Goal: Information Seeking & Learning: Learn about a topic

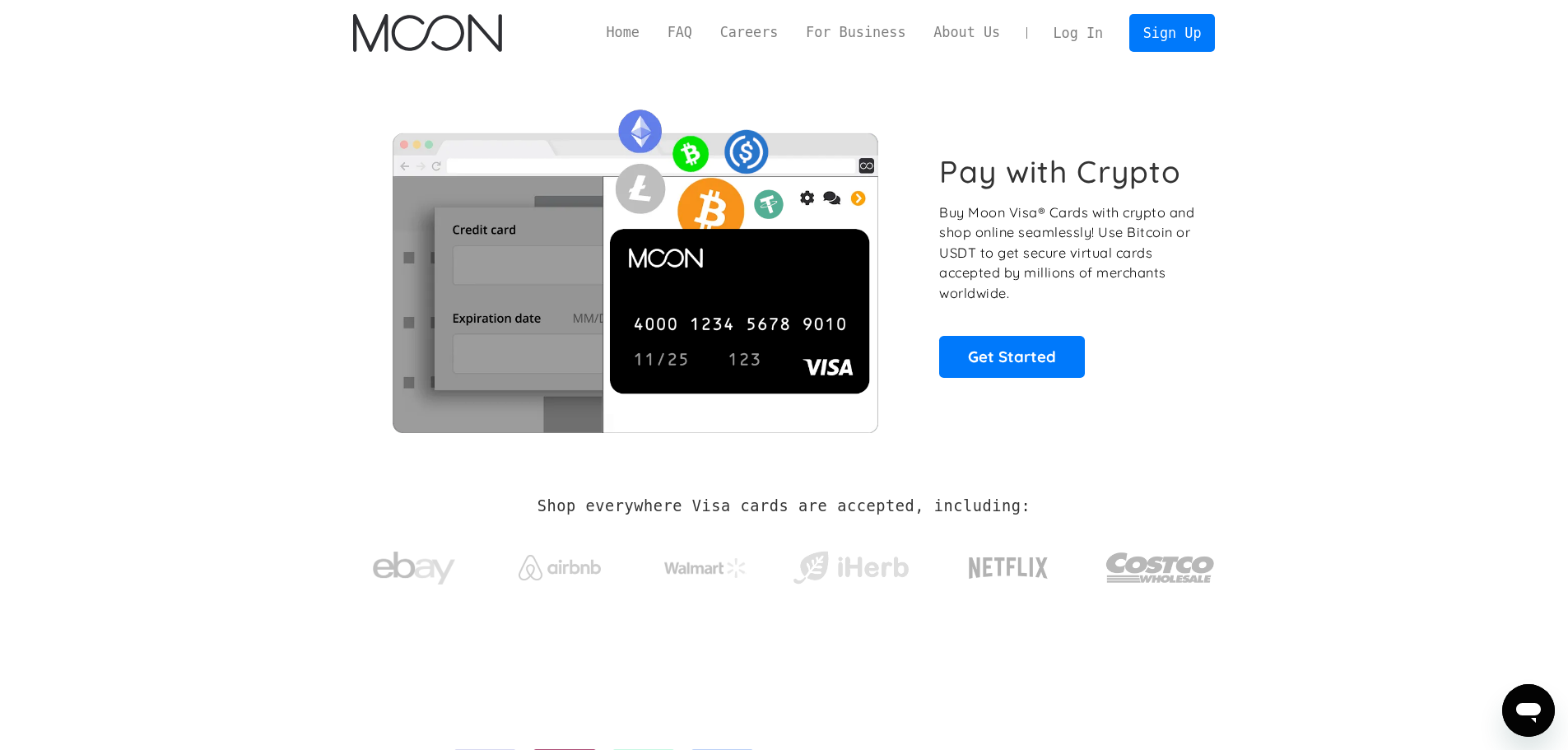
click at [156, 317] on section "Pay with Crypto Buy Moon Visa® Cards with crypto and shop online seamlessly! Us…" at bounding box center [784, 266] width 1568 height 400
click at [983, 27] on link "About Us" at bounding box center [967, 33] width 95 height 21
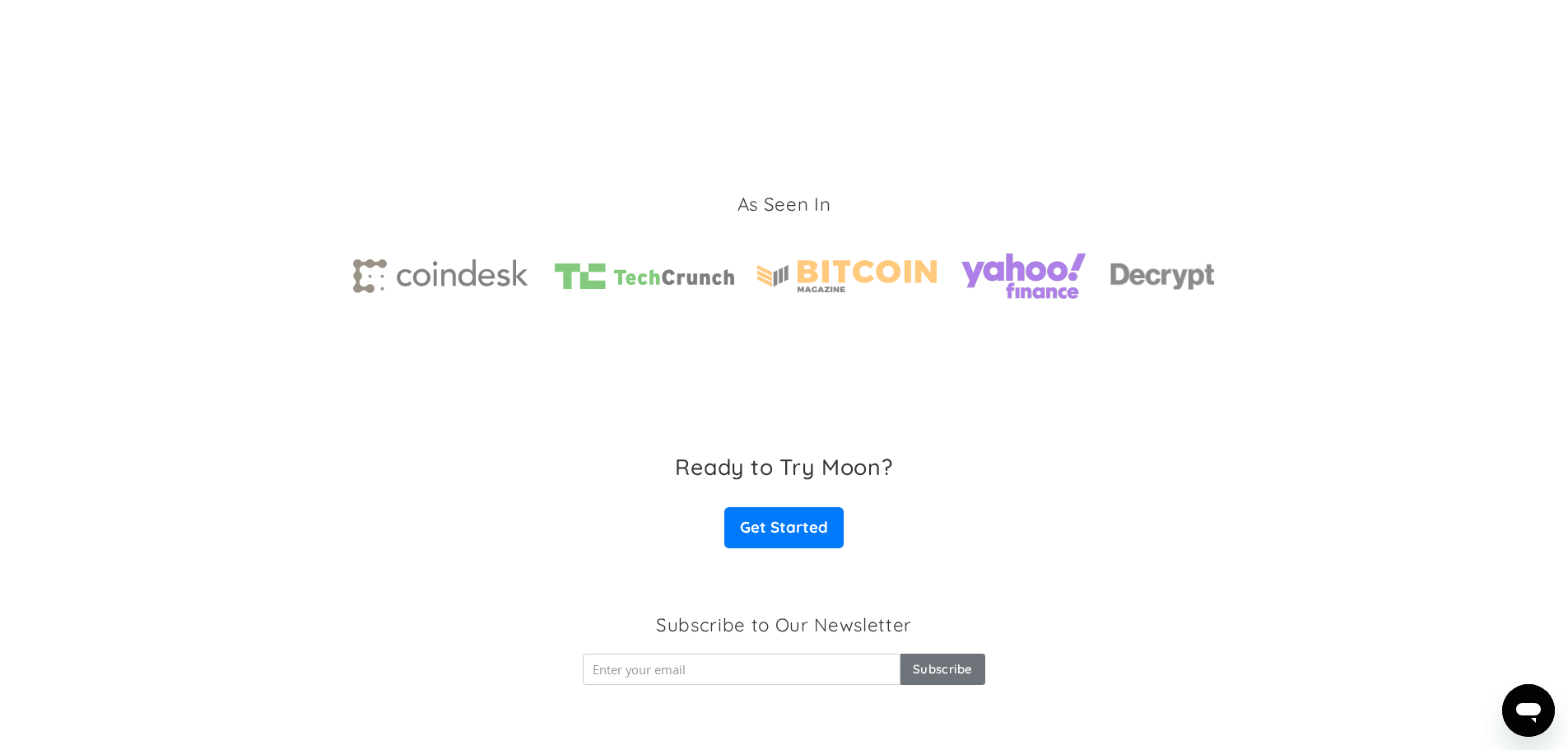
scroll to position [2474, 0]
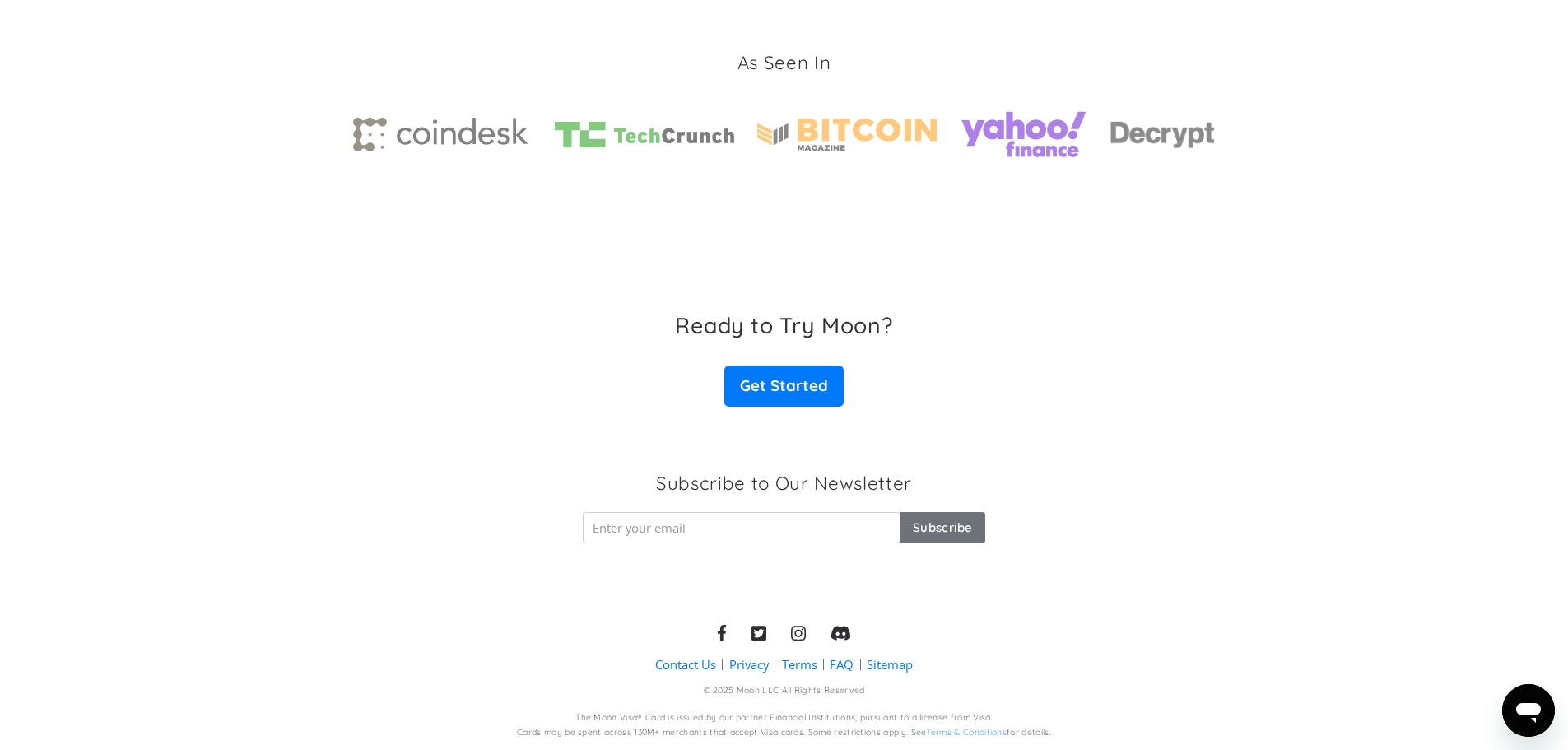
click at [698, 667] on link "Contact Us" at bounding box center [686, 665] width 61 height 17
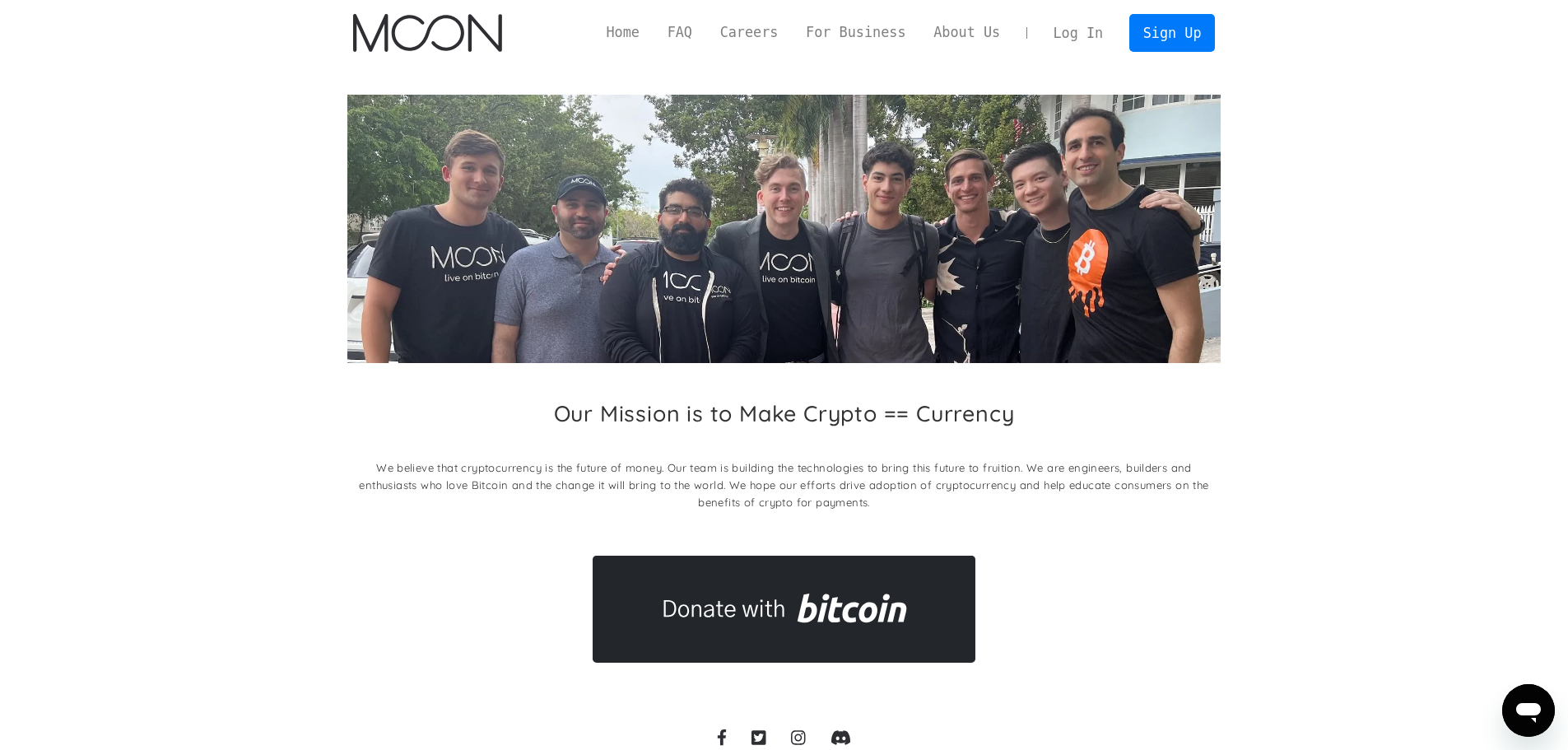
click at [632, 465] on p "We believe that cryptocurrency is the future of money. Our team is building the…" at bounding box center [783, 485] width 873 height 52
click at [634, 460] on p "We believe that cryptocurrency is the future of money. Our team is building the…" at bounding box center [783, 485] width 873 height 52
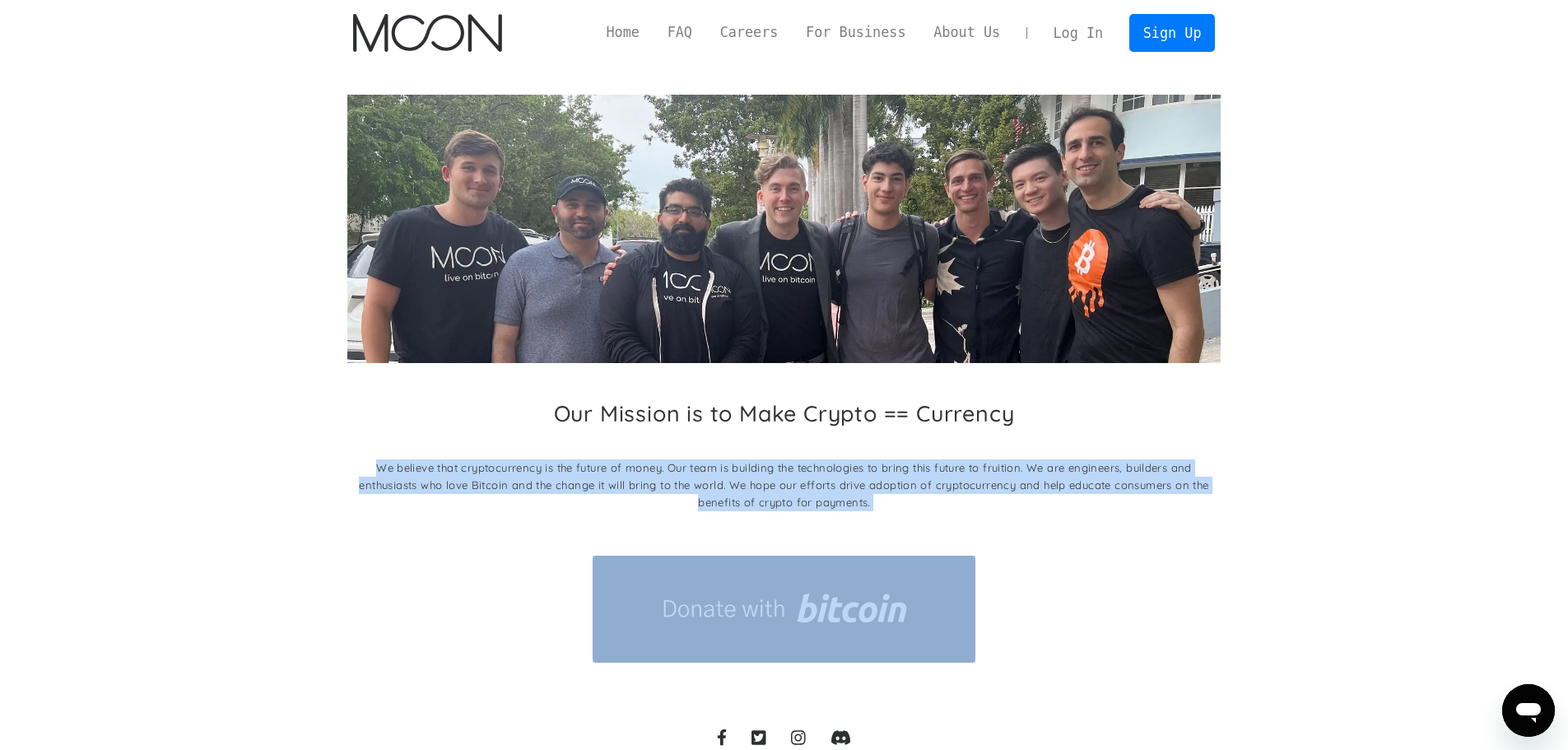
click at [634, 460] on p "We believe that cryptocurrency is the future of money. Our team is building the…" at bounding box center [783, 485] width 873 height 52
click at [715, 474] on p "We believe that cryptocurrency is the future of money. Our team is building the…" at bounding box center [783, 485] width 873 height 52
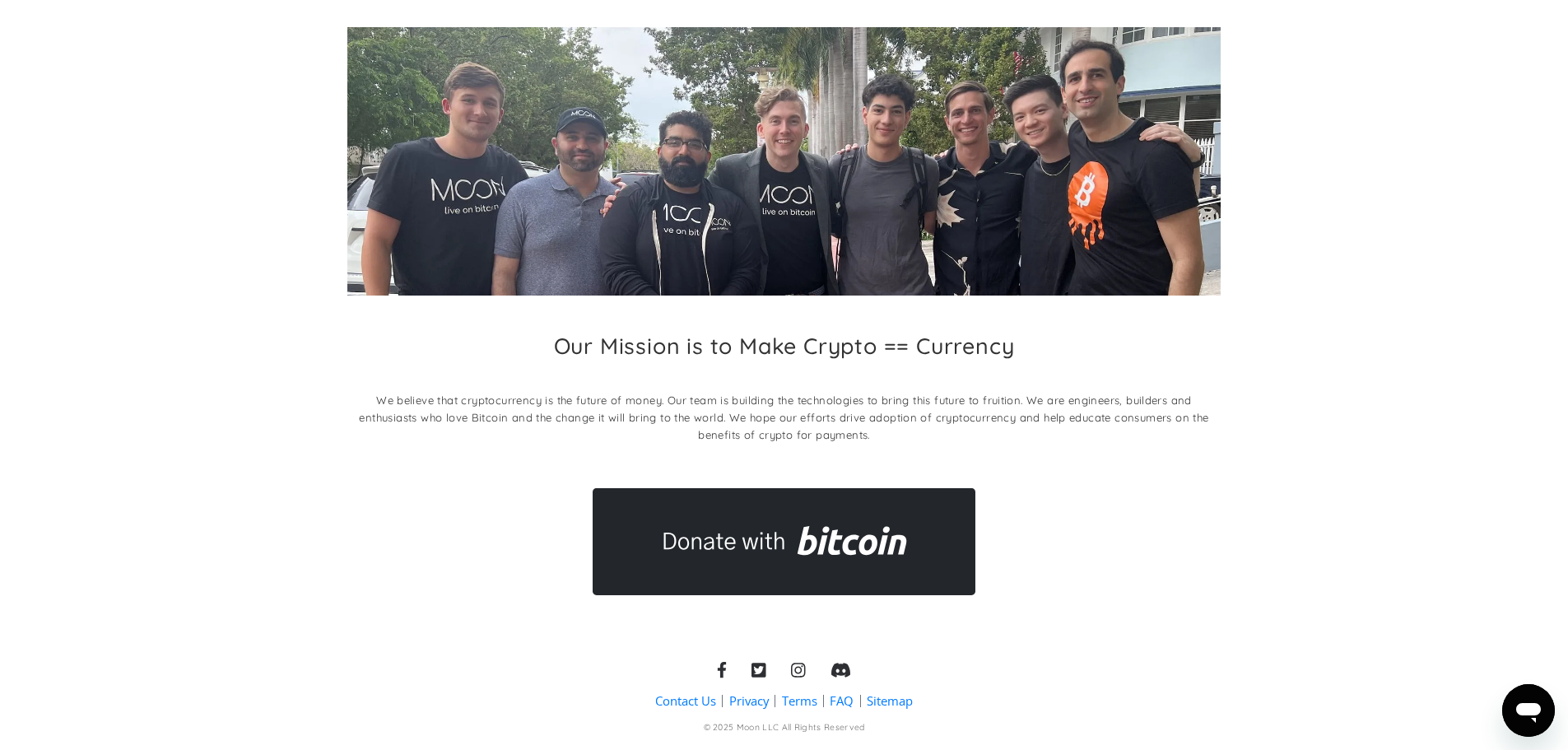
scroll to position [103, 0]
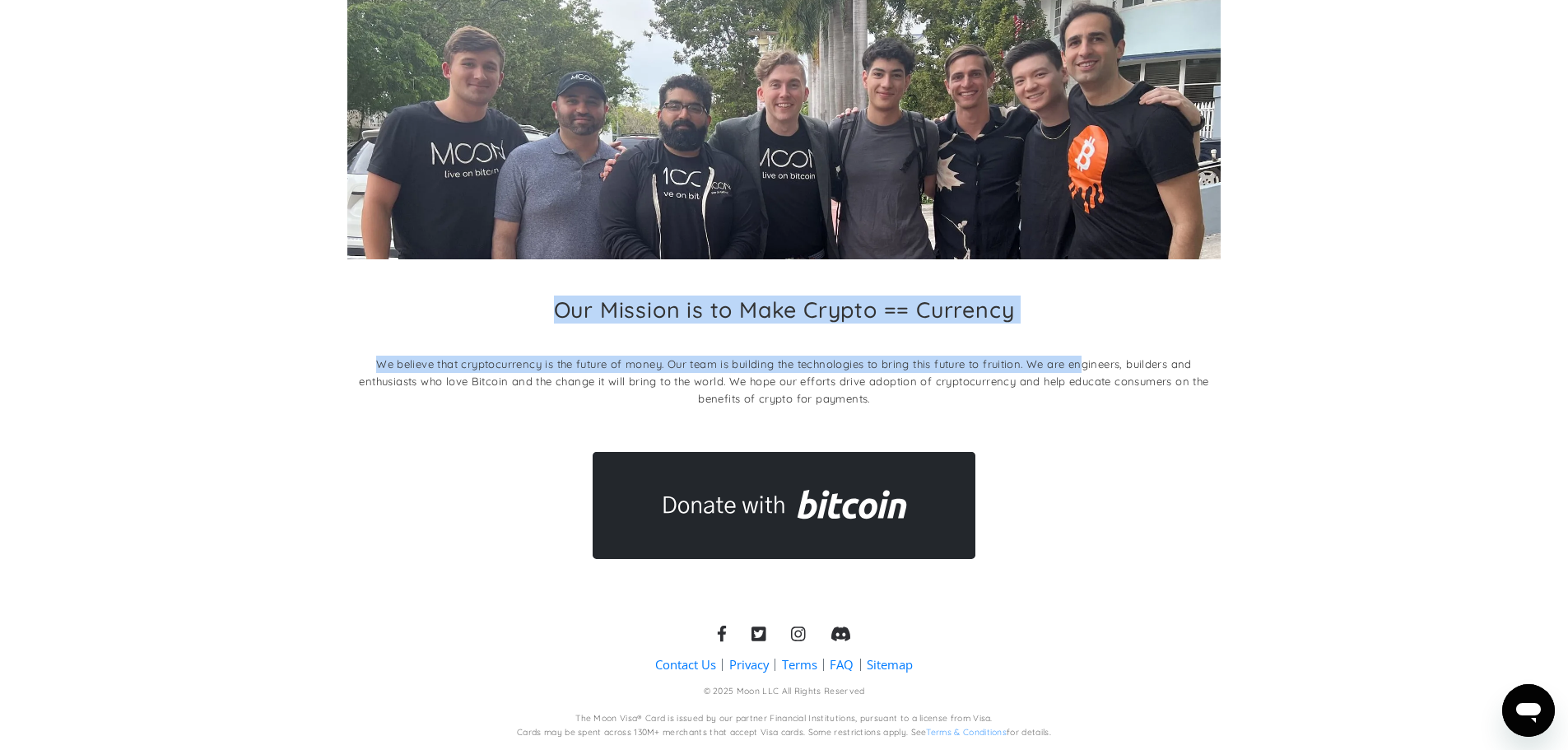
drag, startPoint x: 741, startPoint y: 311, endPoint x: 1079, endPoint y: 316, distance: 338.0
click at [1079, 316] on div "Our Mission is to Make Crypto == Currency We believe that cryptocurrency is the…" at bounding box center [783, 356] width 873 height 120
click at [1036, 320] on div "Our Mission is to Make Crypto == Currency We believe that cryptocurrency is the…" at bounding box center [783, 356] width 873 height 120
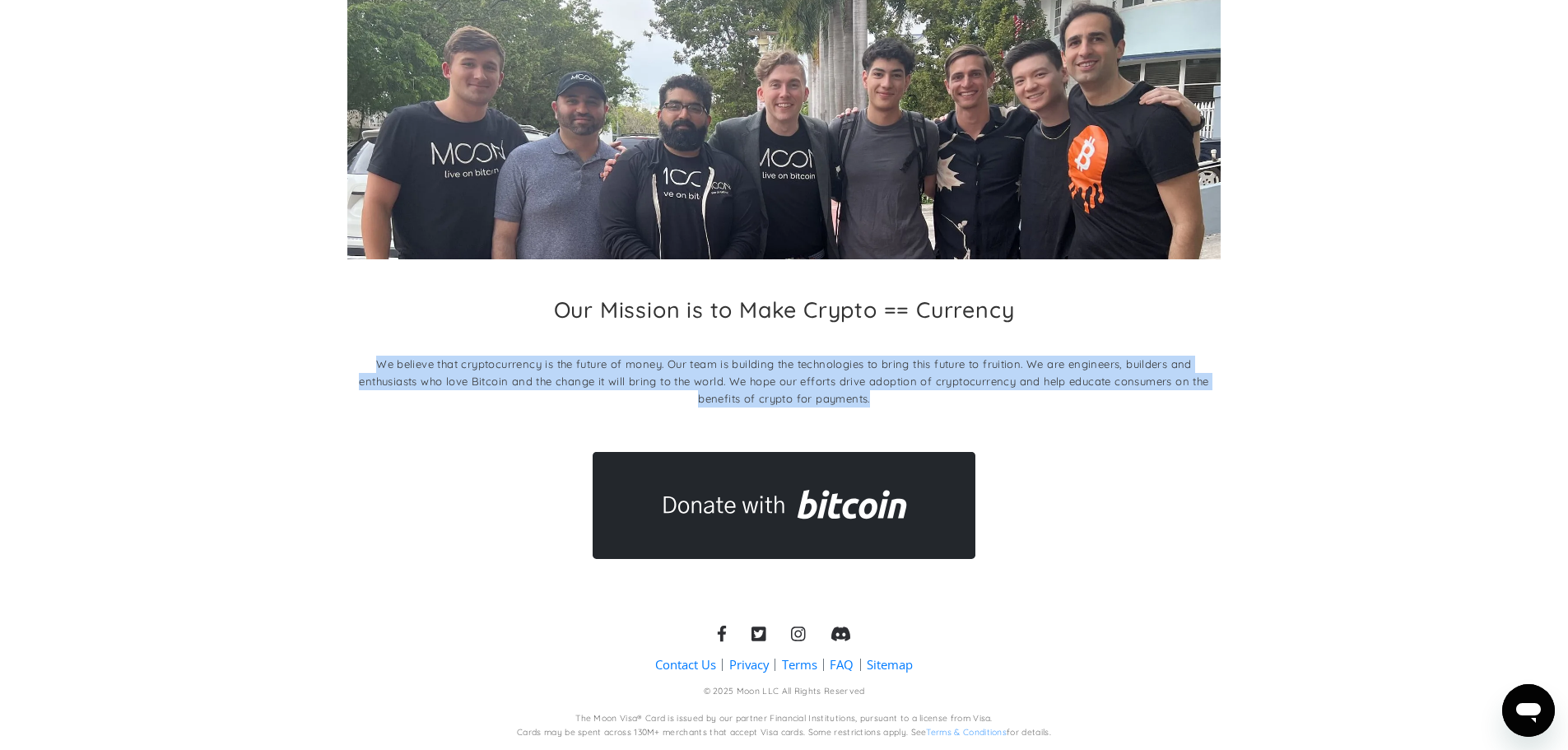
drag, startPoint x: 381, startPoint y: 355, endPoint x: 985, endPoint y: 396, distance: 605.4
click at [985, 396] on p "We believe that cryptocurrency is the future of money. Our team is building the…" at bounding box center [783, 382] width 873 height 52
click at [955, 376] on p "We believe that cryptocurrency is the future of money. Our team is building the…" at bounding box center [783, 382] width 873 height 52
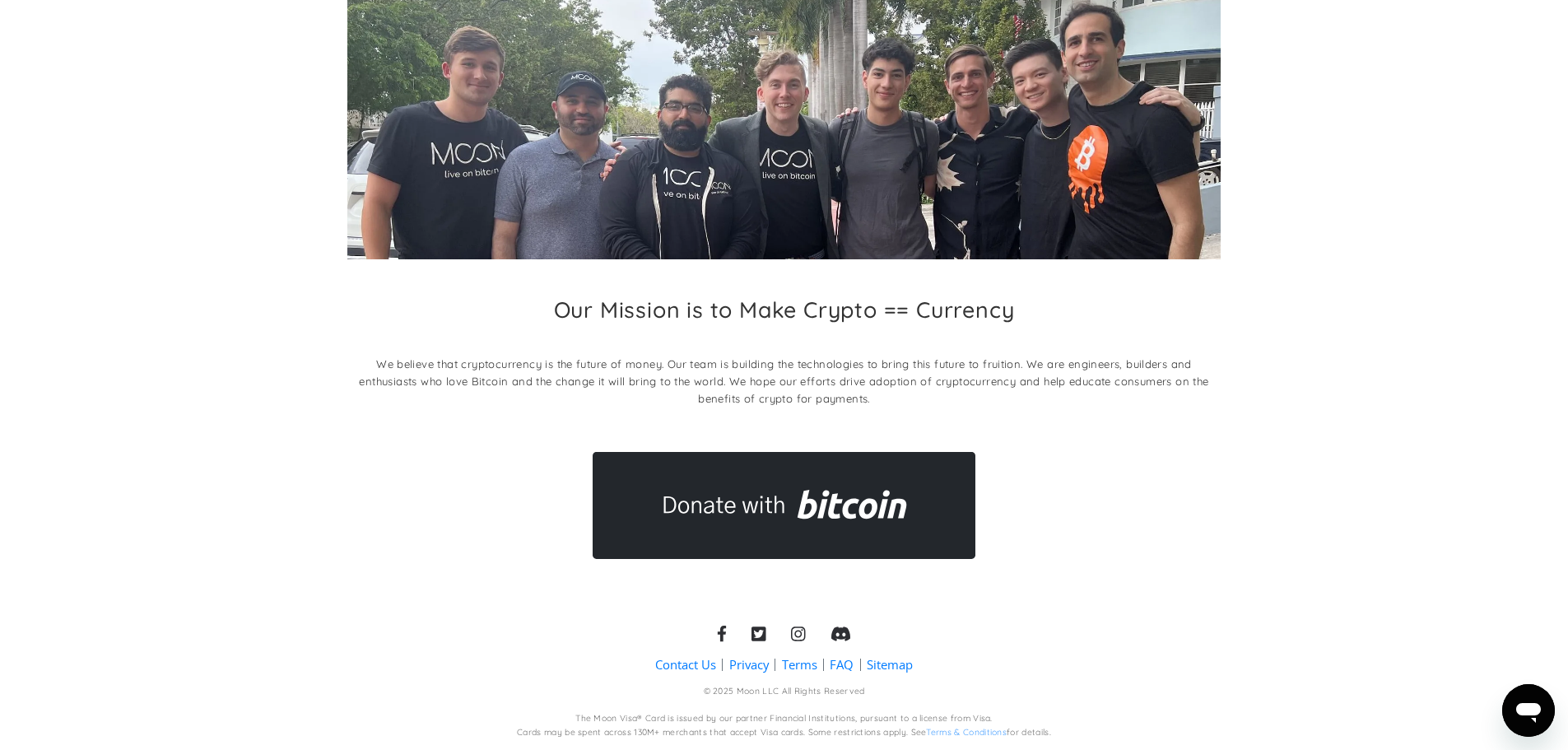
click at [833, 506] on img at bounding box center [784, 506] width 382 height 107
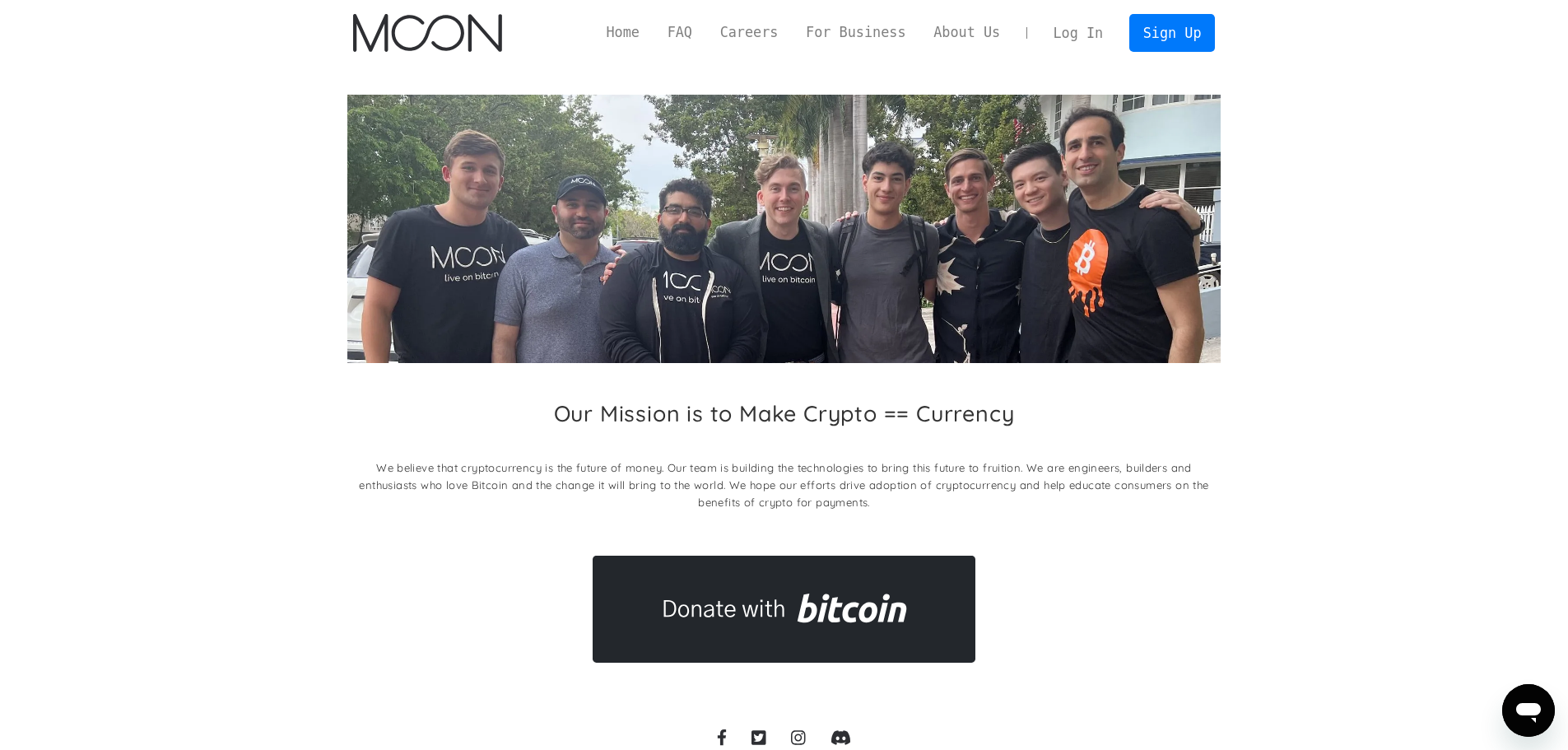
click at [1057, 448] on div "Our Mission is to Make Crypto == Currency We believe that cryptocurrency is the…" at bounding box center [783, 459] width 873 height 120
click at [645, 26] on link "Home" at bounding box center [623, 33] width 61 height 21
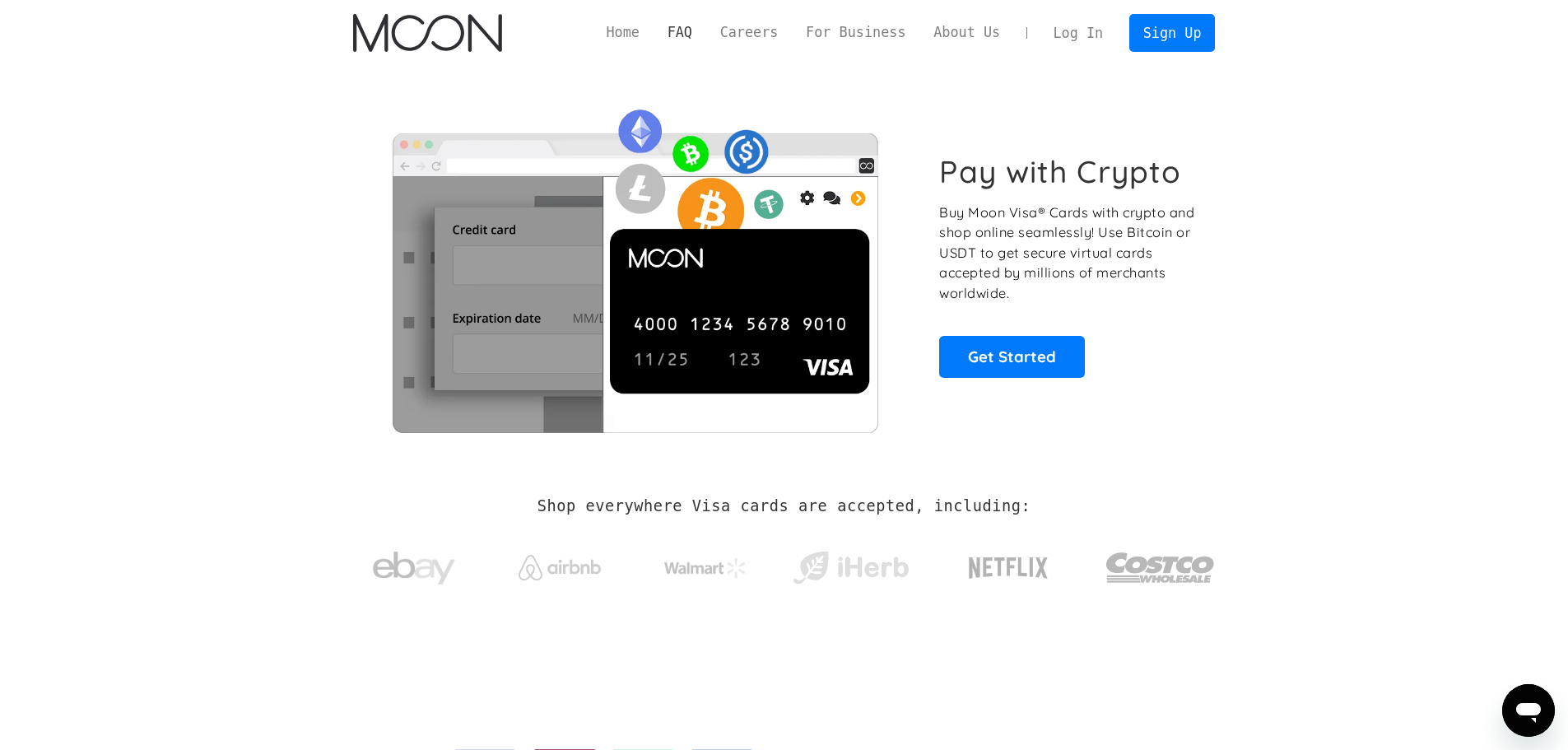
click at [706, 28] on link "FAQ" at bounding box center [679, 33] width 53 height 21
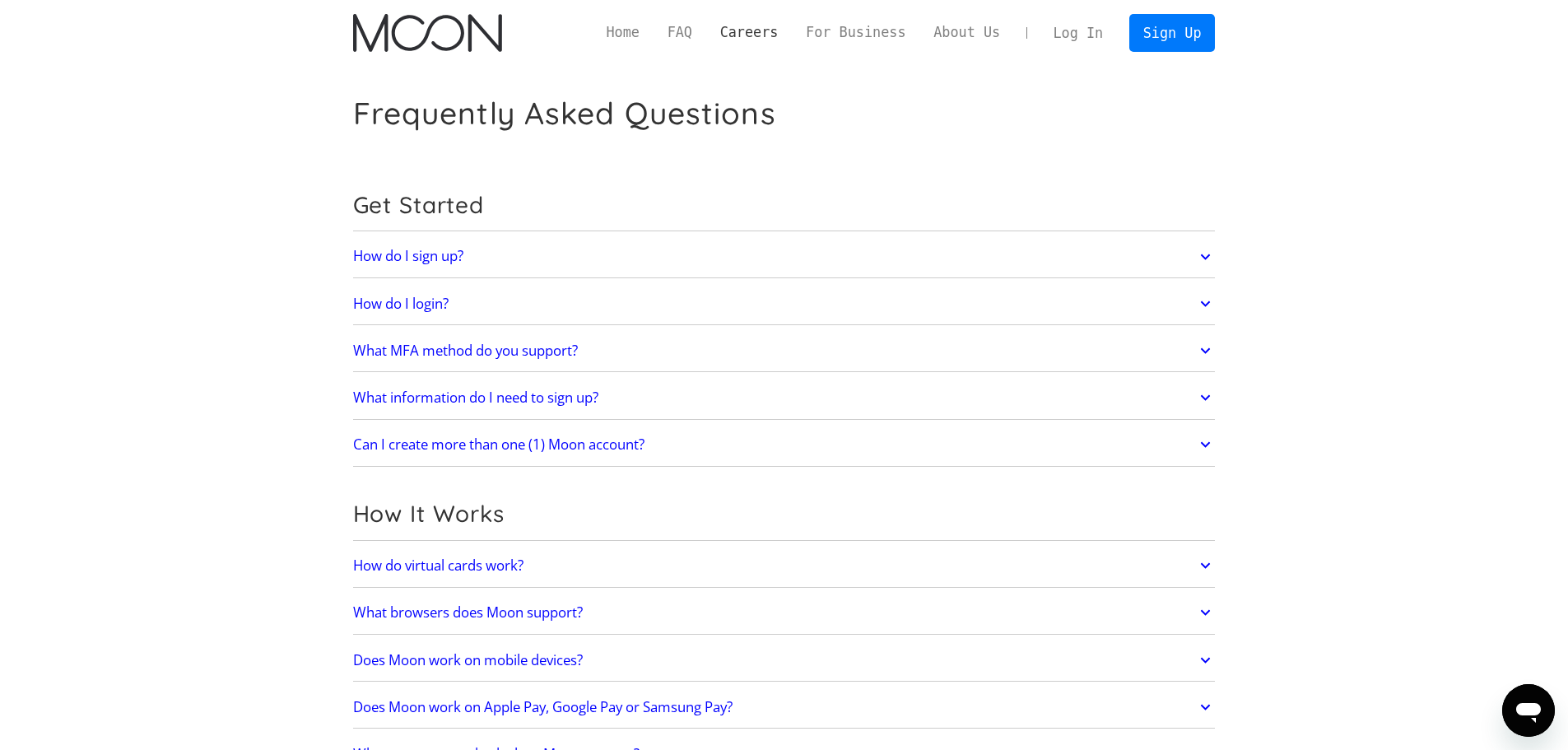
click at [770, 30] on link "Careers" at bounding box center [750, 33] width 86 height 21
